Goal: Transaction & Acquisition: Purchase product/service

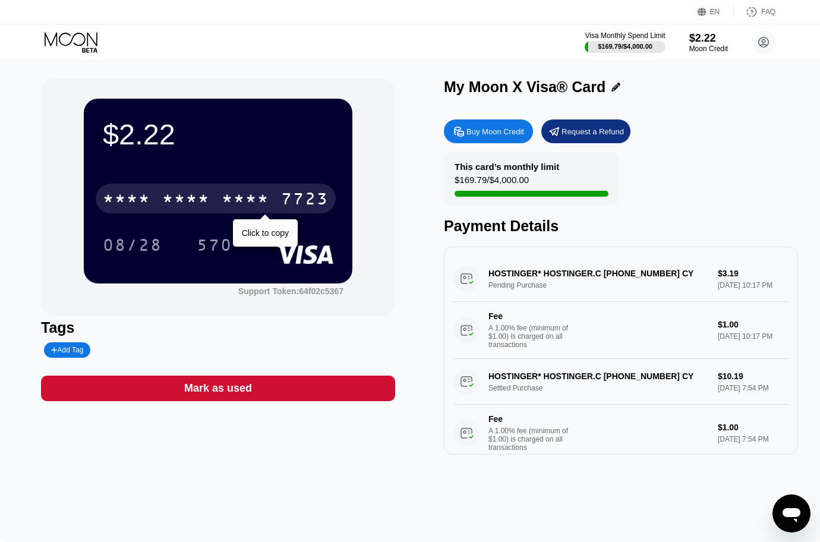
click at [211, 201] on div "* * * * * * * * * * * * 7723" at bounding box center [216, 199] width 240 height 30
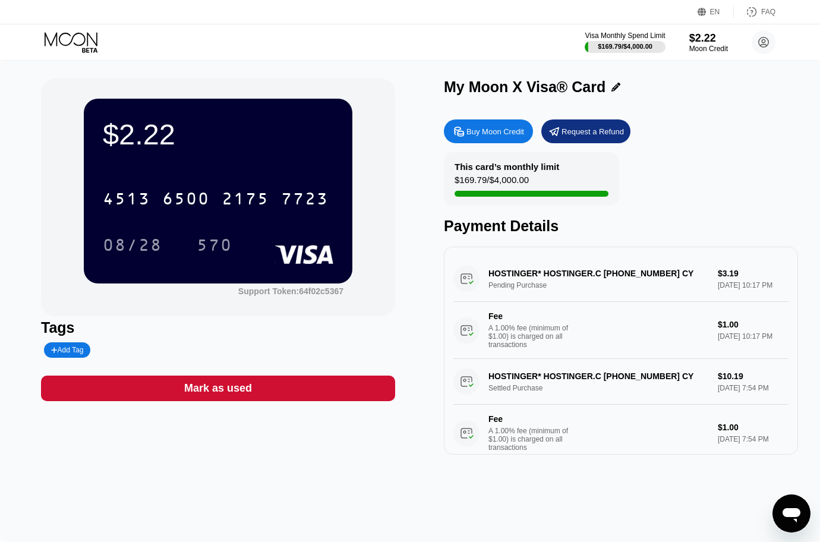
click at [504, 137] on div "Buy Moon Credit" at bounding box center [496, 132] width 58 height 10
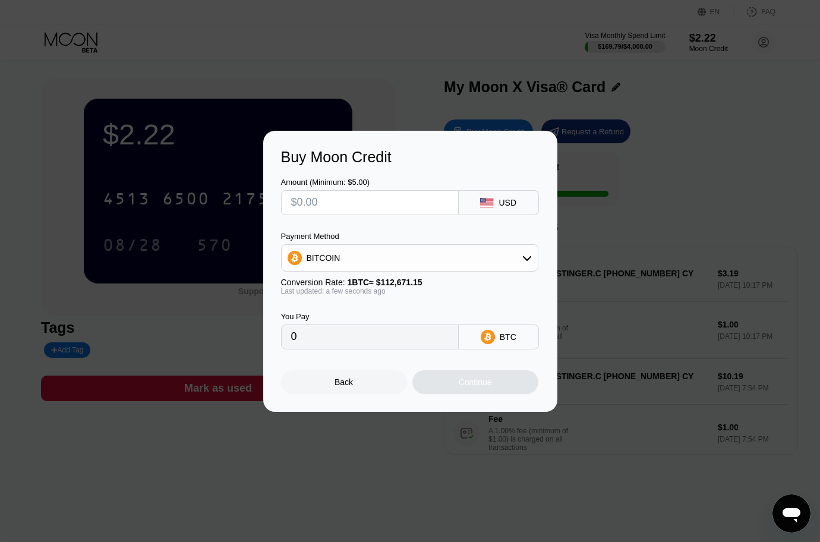
click at [356, 250] on div "BITCOIN" at bounding box center [410, 258] width 256 height 24
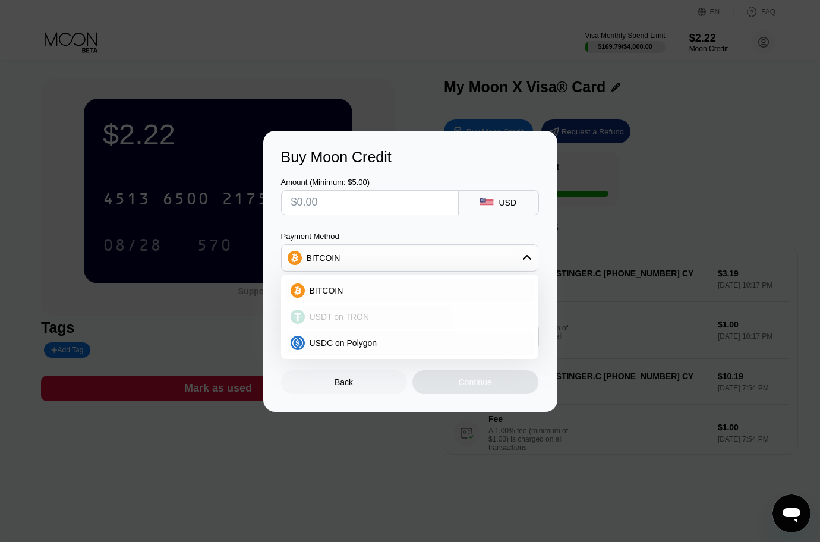
click at [323, 322] on span "USDT on TRON" at bounding box center [340, 317] width 60 height 10
type input "0.00"
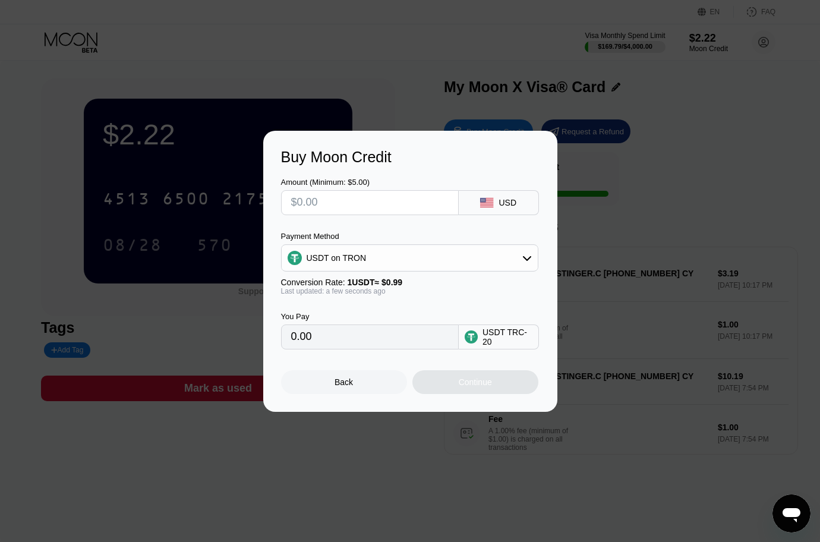
click at [290, 339] on div "0.00" at bounding box center [370, 337] width 178 height 25
click at [335, 205] on input "text" at bounding box center [370, 203] width 158 height 24
click at [298, 377] on div "Back" at bounding box center [344, 382] width 126 height 24
